Goal: Information Seeking & Learning: Learn about a topic

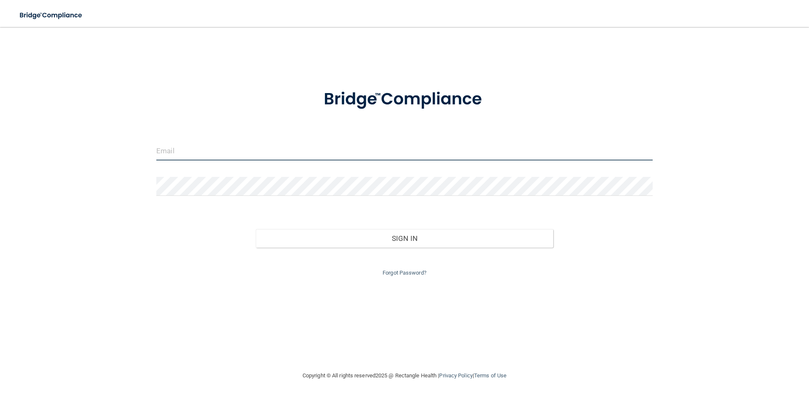
type input "[EMAIL_ADDRESS][DOMAIN_NAME]"
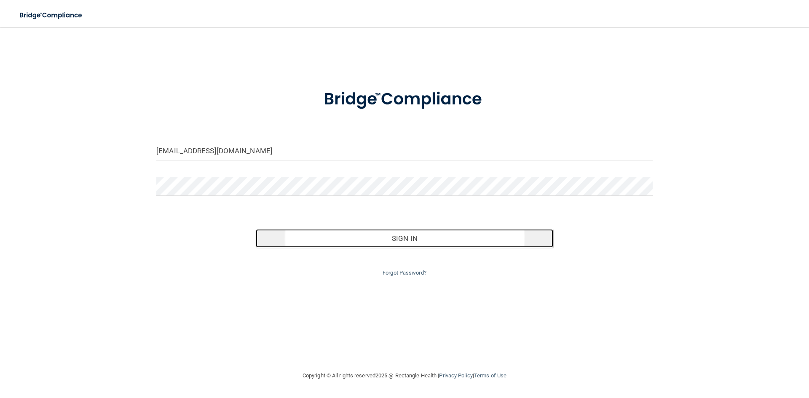
click at [401, 240] on button "Sign In" at bounding box center [405, 238] width 298 height 19
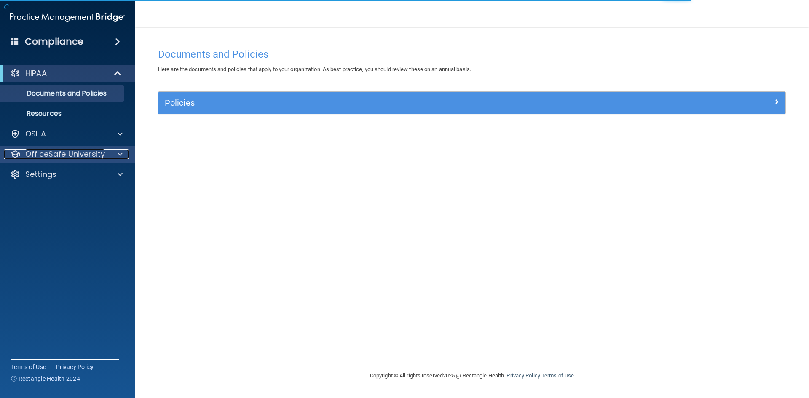
click at [96, 155] on p "OfficeSafe University" at bounding box center [65, 154] width 80 height 10
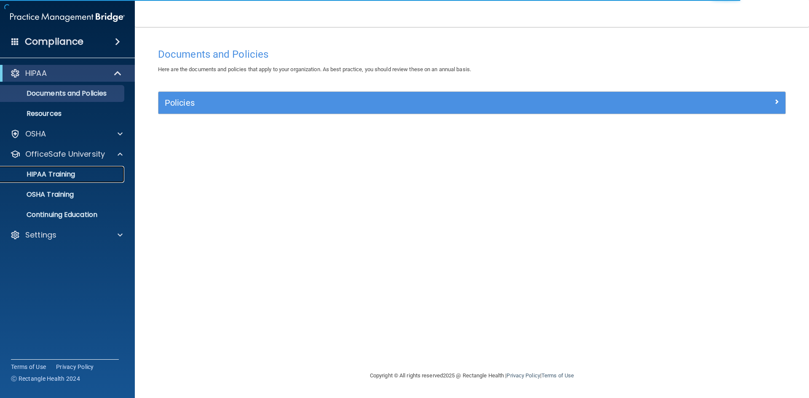
click at [99, 180] on link "HIPAA Training" at bounding box center [58, 174] width 133 height 17
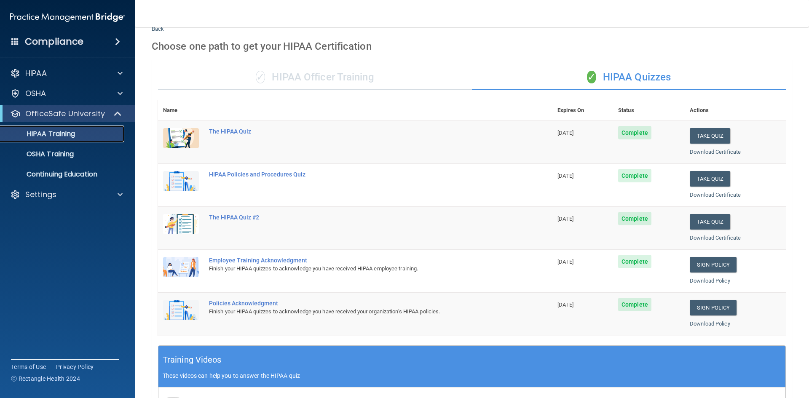
scroll to position [42, 0]
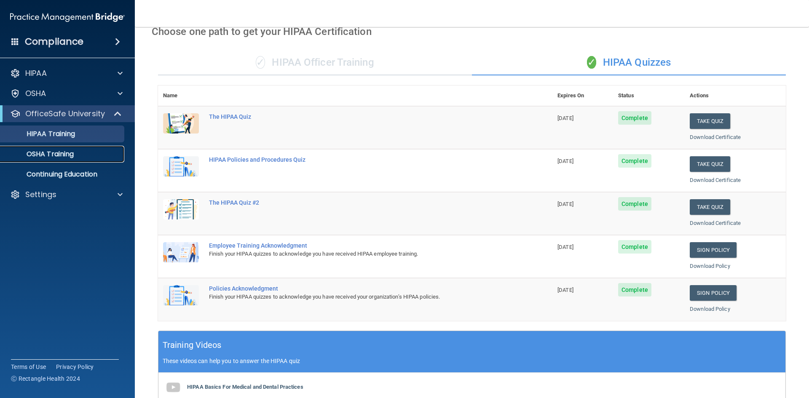
click at [58, 153] on p "OSHA Training" at bounding box center [39, 154] width 68 height 8
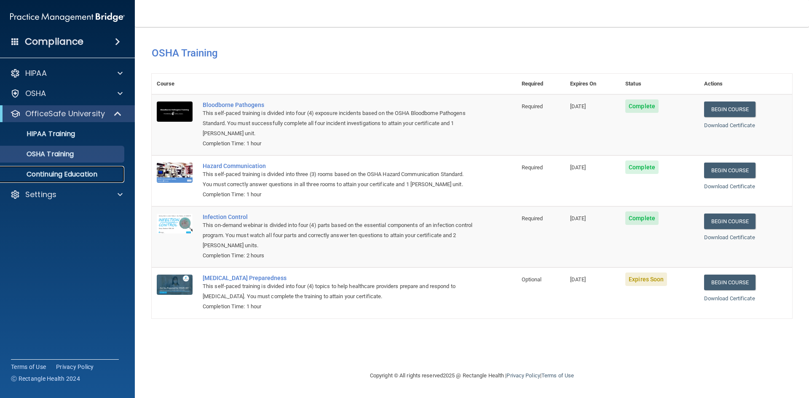
click at [110, 179] on link "Continuing Education" at bounding box center [58, 174] width 133 height 17
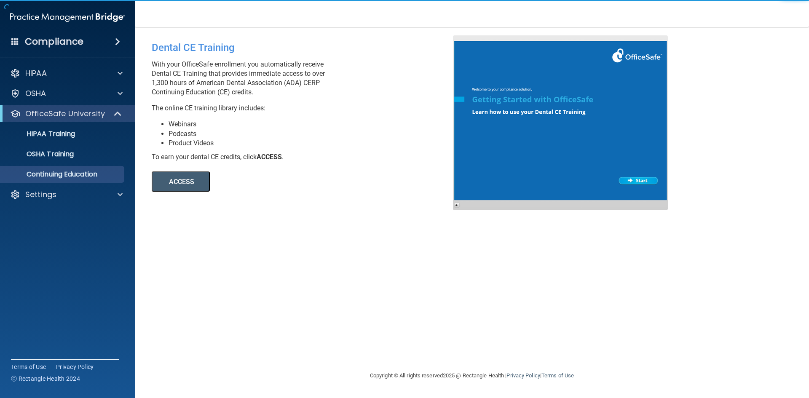
click at [43, 41] on h4 "Compliance" at bounding box center [54, 42] width 59 height 12
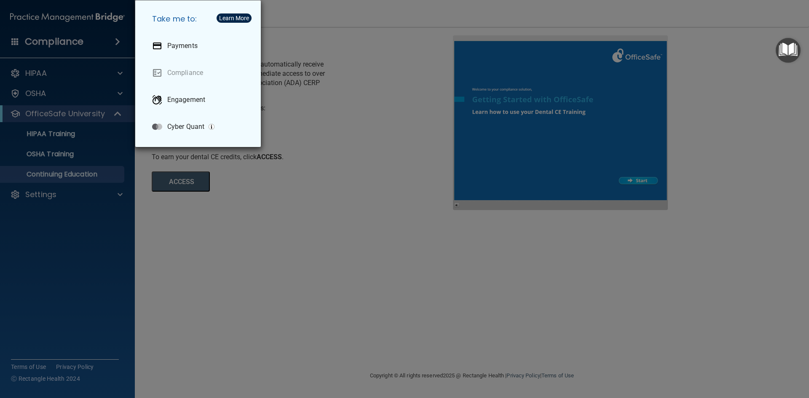
click at [42, 72] on div "Take me to: Payments Compliance Engagement Cyber Quant" at bounding box center [404, 199] width 809 height 398
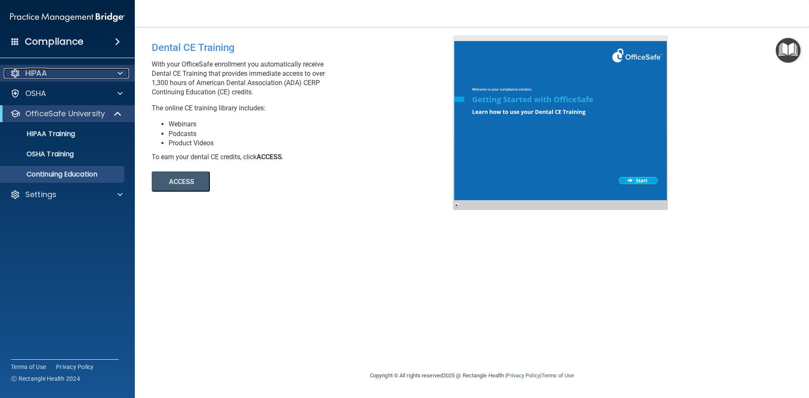
click at [51, 74] on div "HIPAA" at bounding box center [56, 73] width 105 height 10
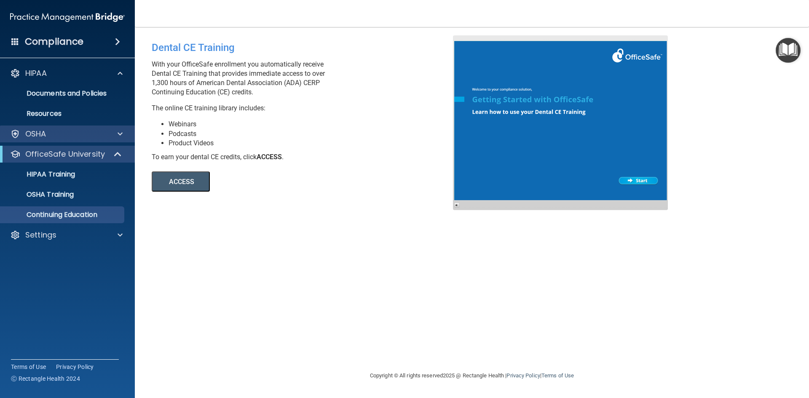
click at [122, 139] on div "OSHA" at bounding box center [67, 134] width 135 height 17
click at [122, 134] on span at bounding box center [120, 134] width 5 height 10
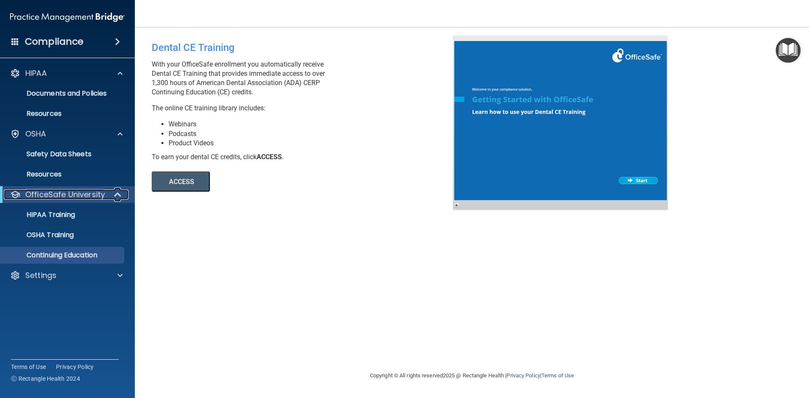
click at [117, 194] on span at bounding box center [118, 195] width 7 height 10
click at [121, 194] on span at bounding box center [119, 195] width 5 height 10
click at [97, 219] on link "HIPAA Training" at bounding box center [58, 215] width 133 height 17
